Goal: Information Seeking & Learning: Find specific fact

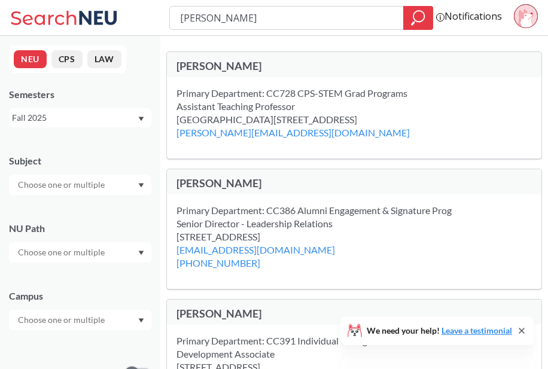
click at [265, 19] on input "[PERSON_NAME]" at bounding box center [286, 18] width 215 height 20
type input "network"
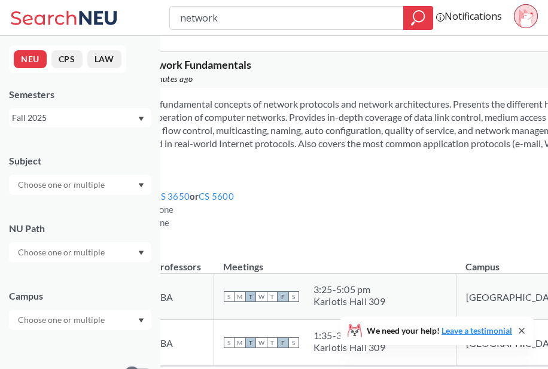
click at [270, 24] on input "network" at bounding box center [286, 18] width 215 height 20
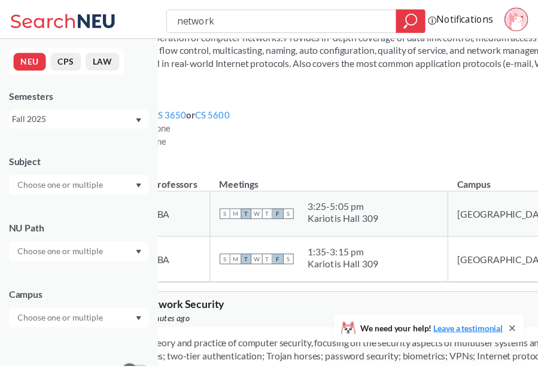
scroll to position [84, 0]
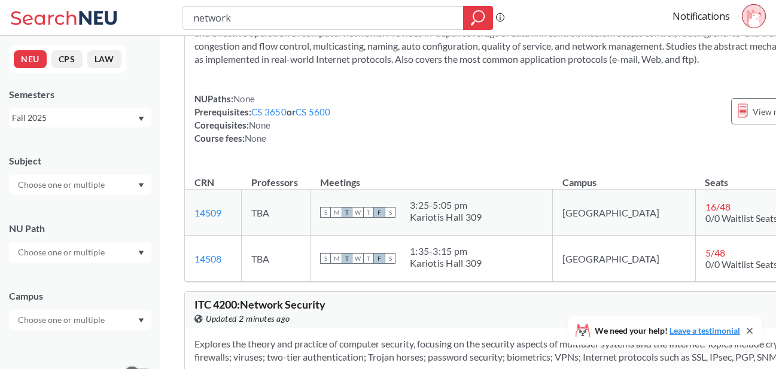
click at [428, 211] on div "3:25 - 5:05 pm" at bounding box center [446, 205] width 72 height 12
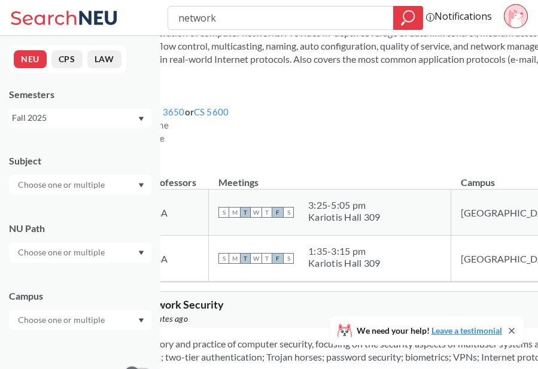
click at [209, 179] on th "Professors" at bounding box center [174, 177] width 69 height 26
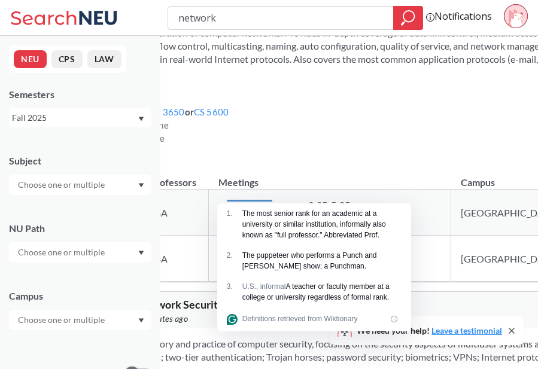
click at [254, 221] on div "The most senior rank for an academic at a university or similar institution, in…" at bounding box center [321, 224] width 159 height 32
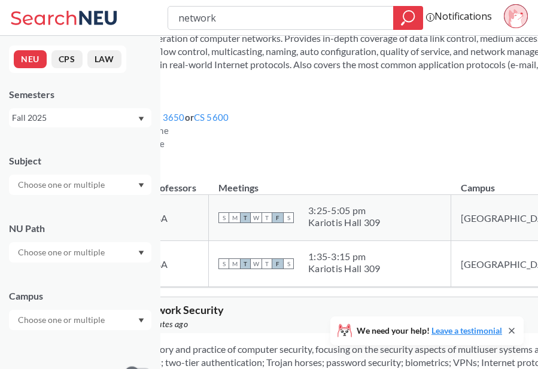
scroll to position [80, 0]
